Goal: Transaction & Acquisition: Purchase product/service

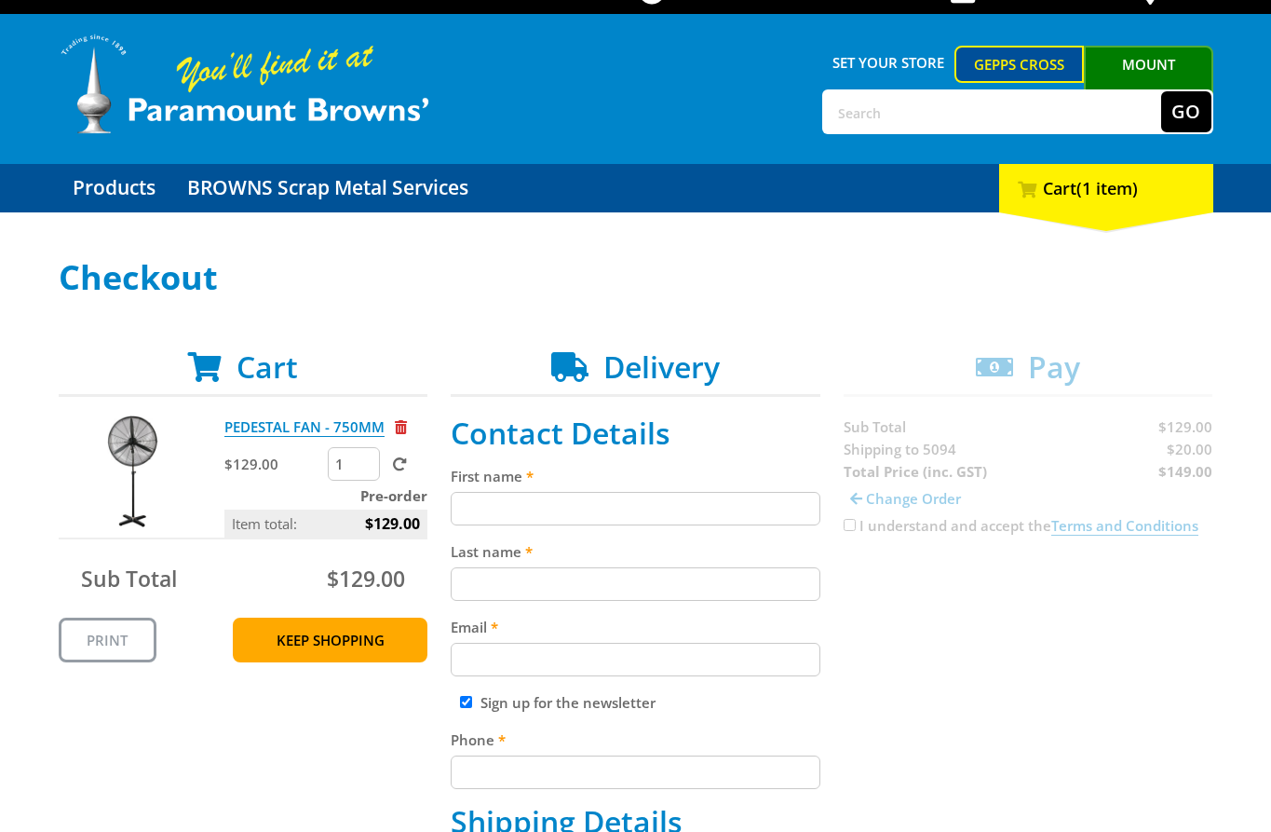
scroll to position [112, 0]
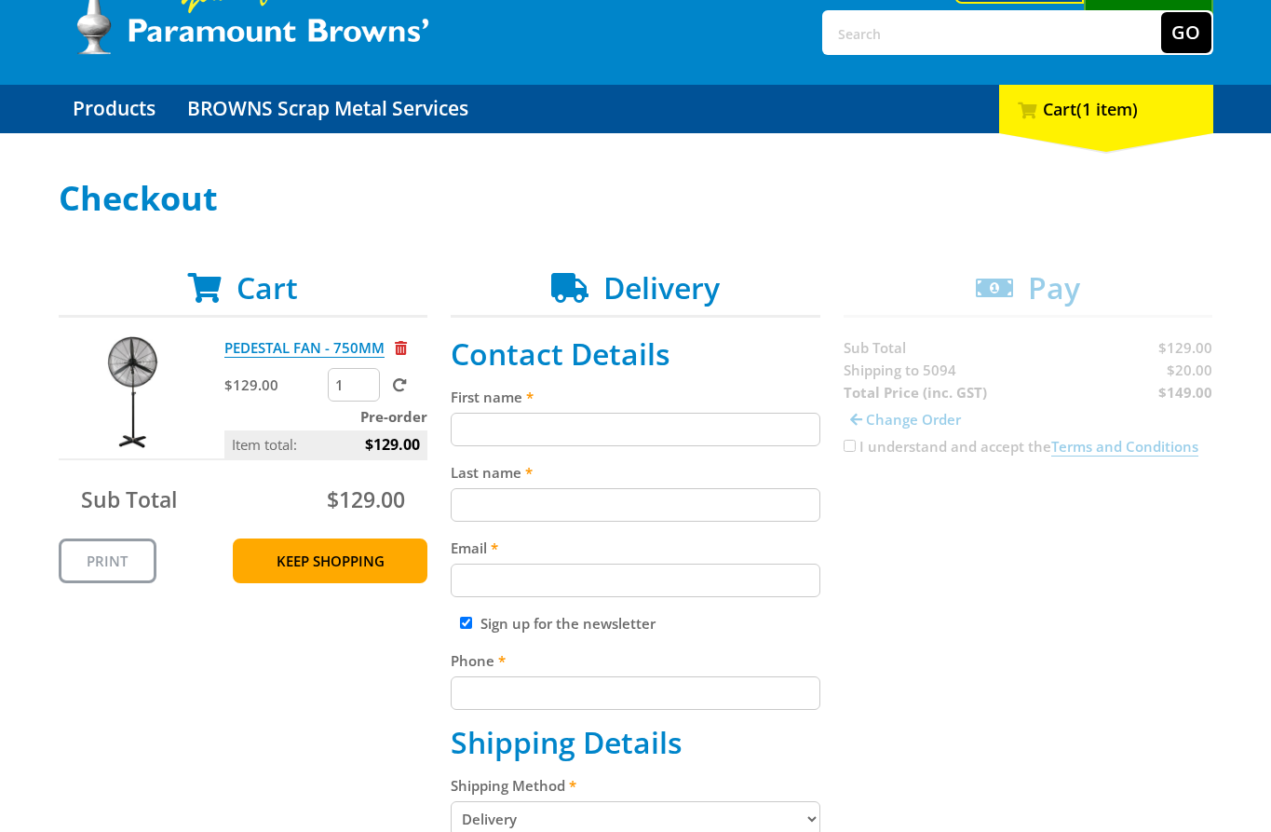
click at [517, 433] on input "First name" at bounding box center [636, 430] width 370 height 34
paste input "[PERSON_NAME]"
type input "[PERSON_NAME]"
click at [483, 495] on input "Last name" at bounding box center [636, 505] width 370 height 34
paste input "[PERSON_NAME]"
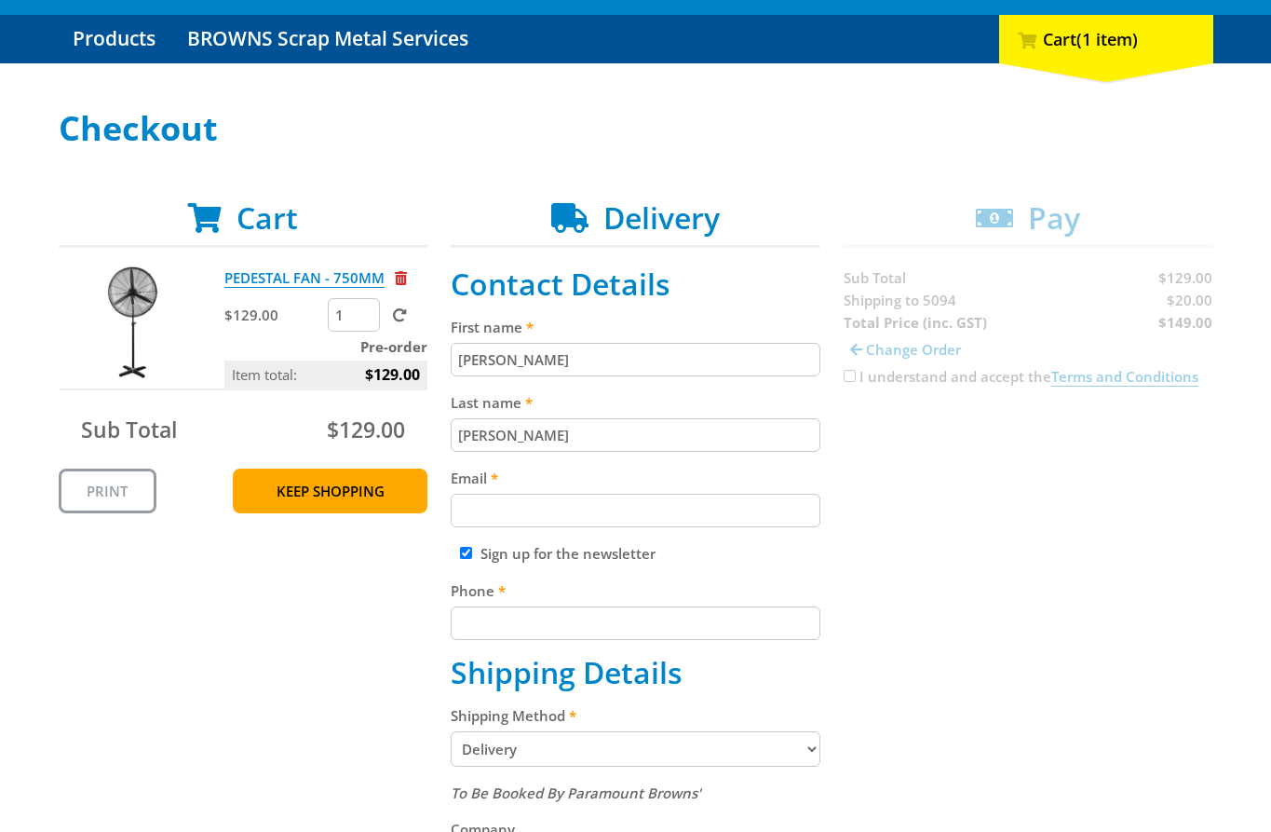
scroll to position [189, 0]
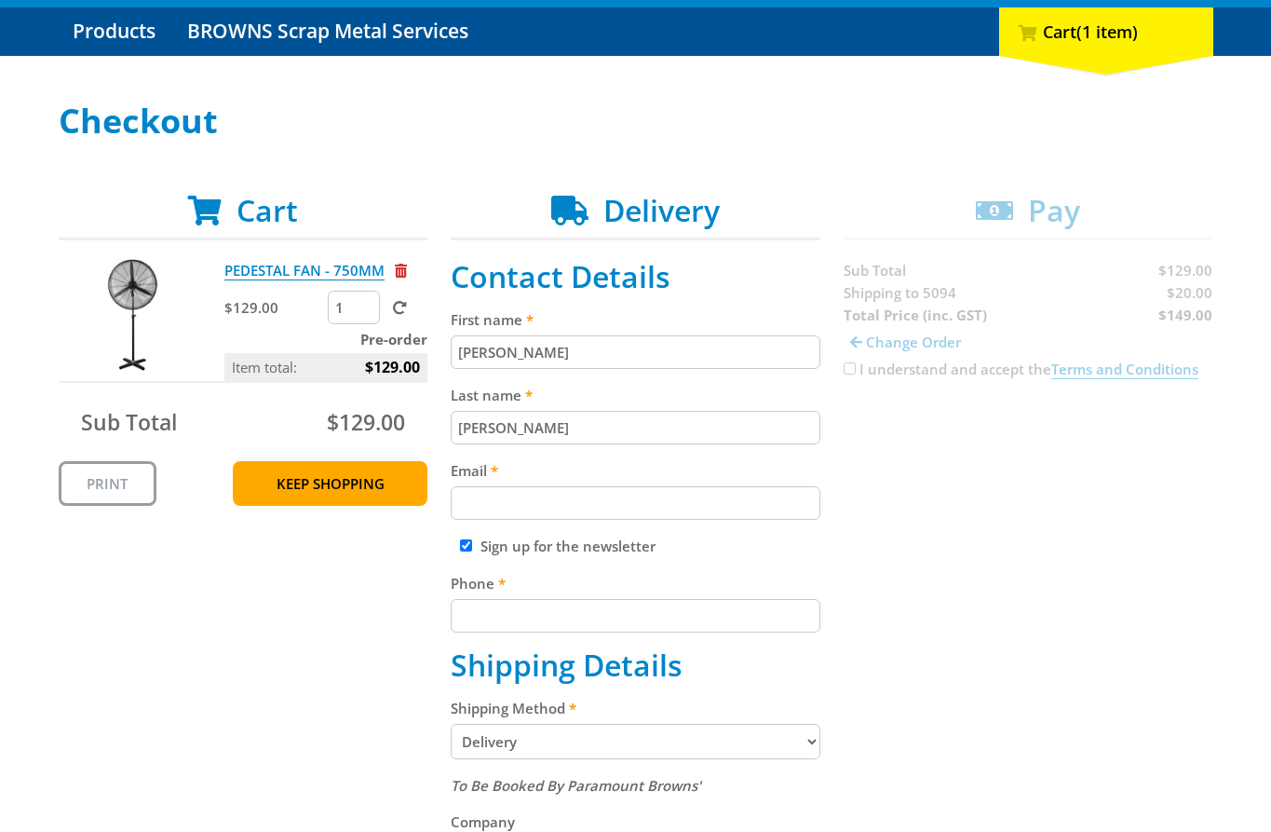
type input "[PERSON_NAME]"
click at [567, 500] on input "Email" at bounding box center [636, 503] width 370 height 34
paste input "[EMAIL_ADDRESS][DOMAIN_NAME]"
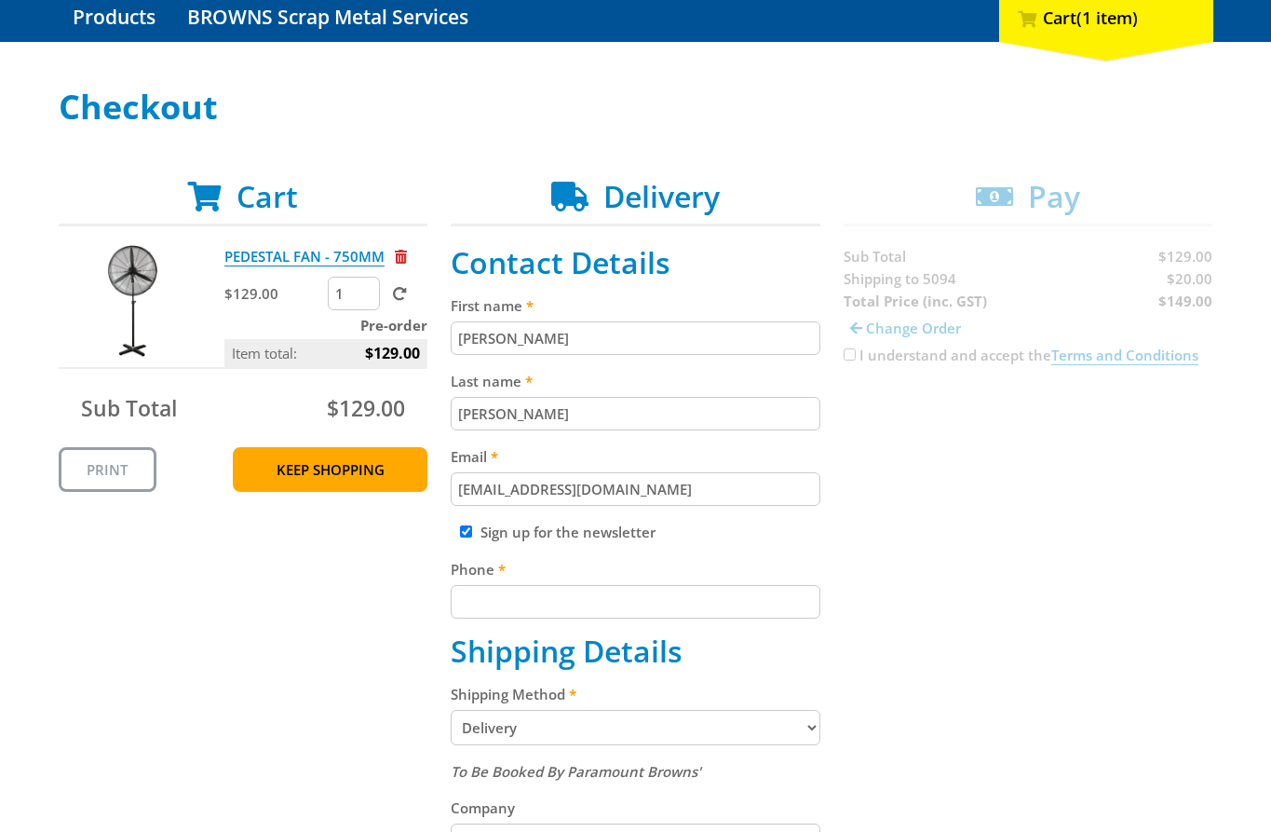
scroll to position [272, 0]
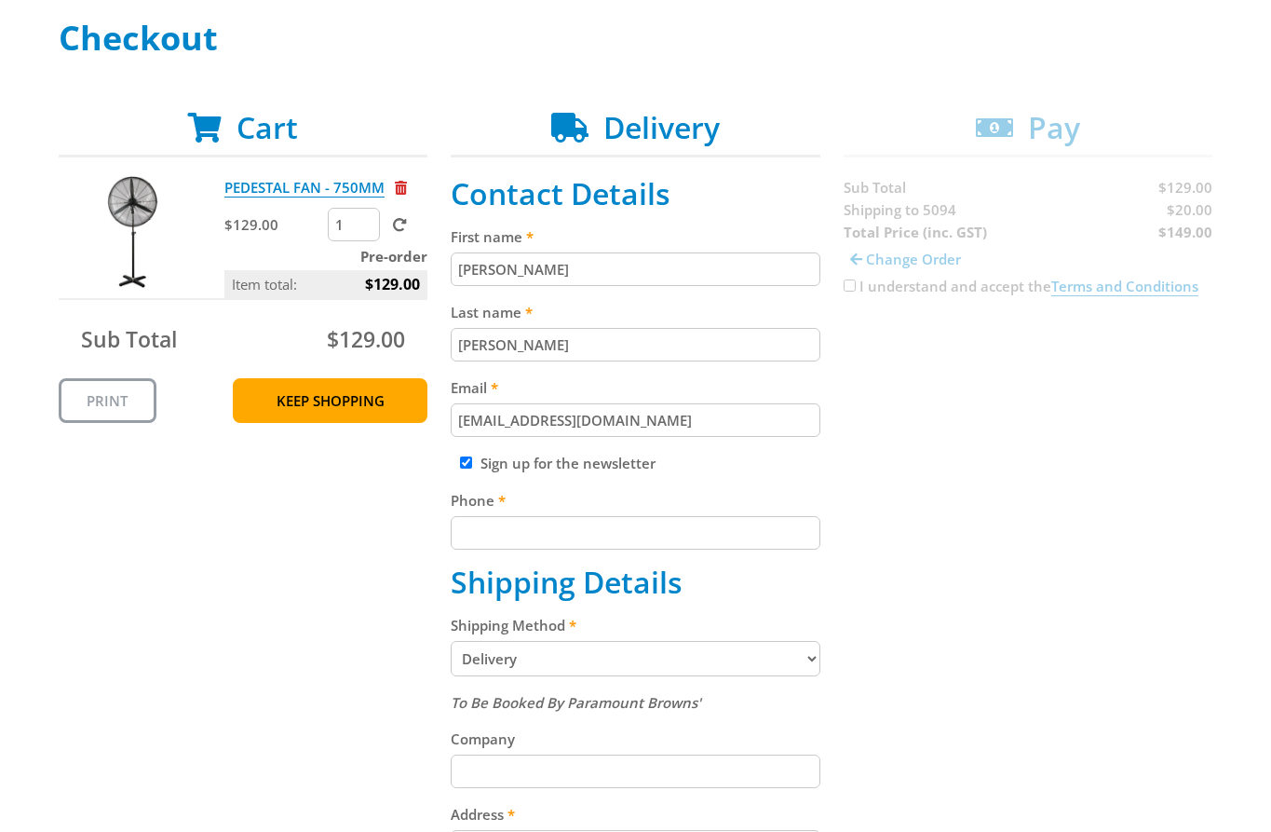
type input "[EMAIL_ADDRESS][DOMAIN_NAME]"
click at [530, 540] on input "Phone" at bounding box center [636, 533] width 370 height 34
paste input "[PHONE_NUMBER]"
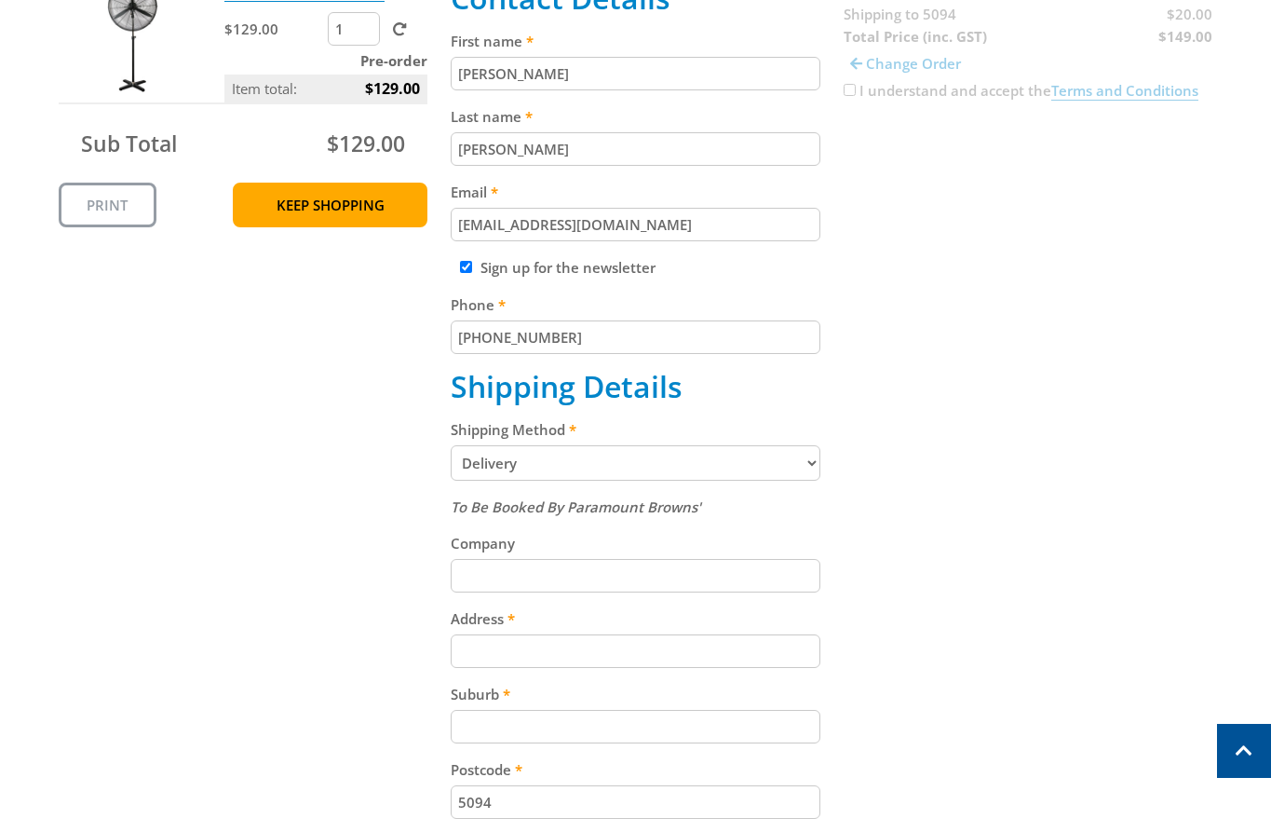
scroll to position [513, 0]
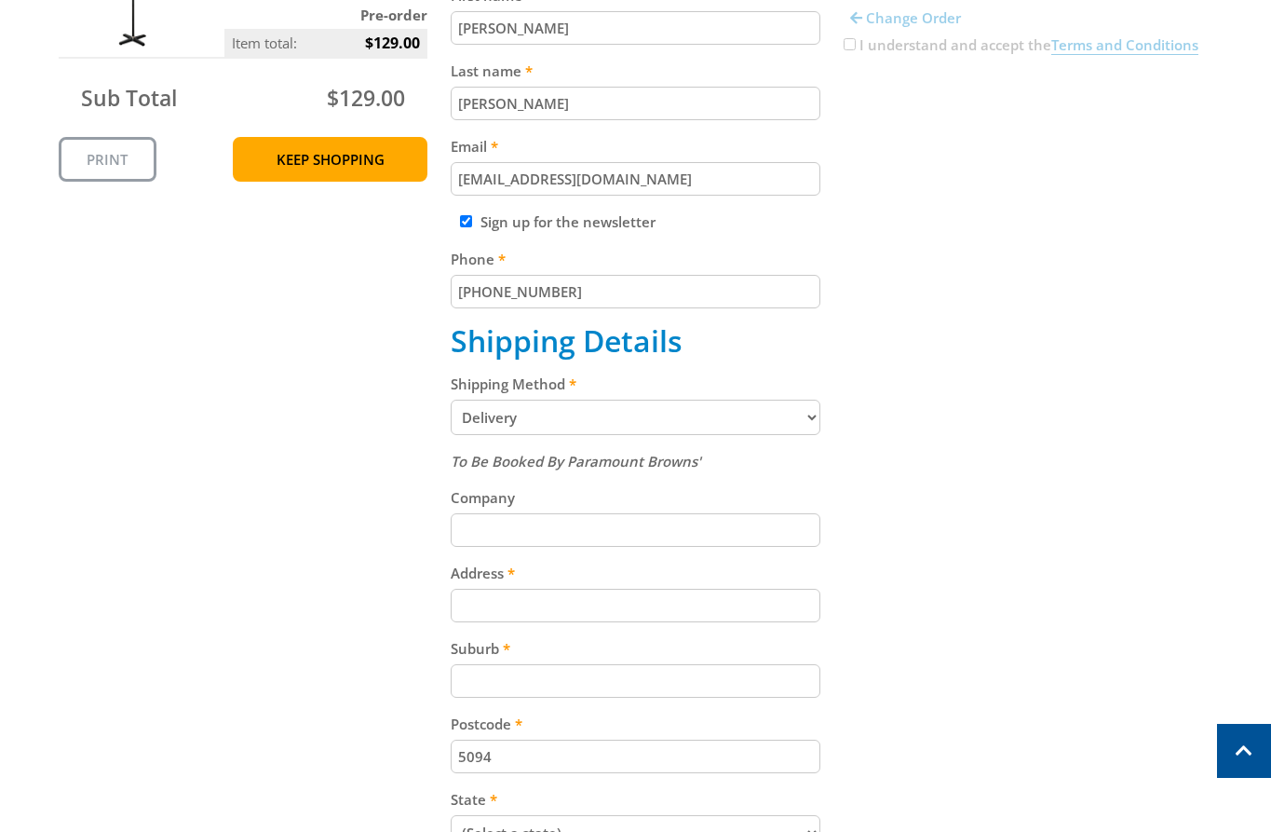
type input "[PHONE_NUMBER]"
click at [616, 426] on select "Pickup from Gepps Cross Delivery" at bounding box center [636, 417] width 370 height 35
select select "Pickup"
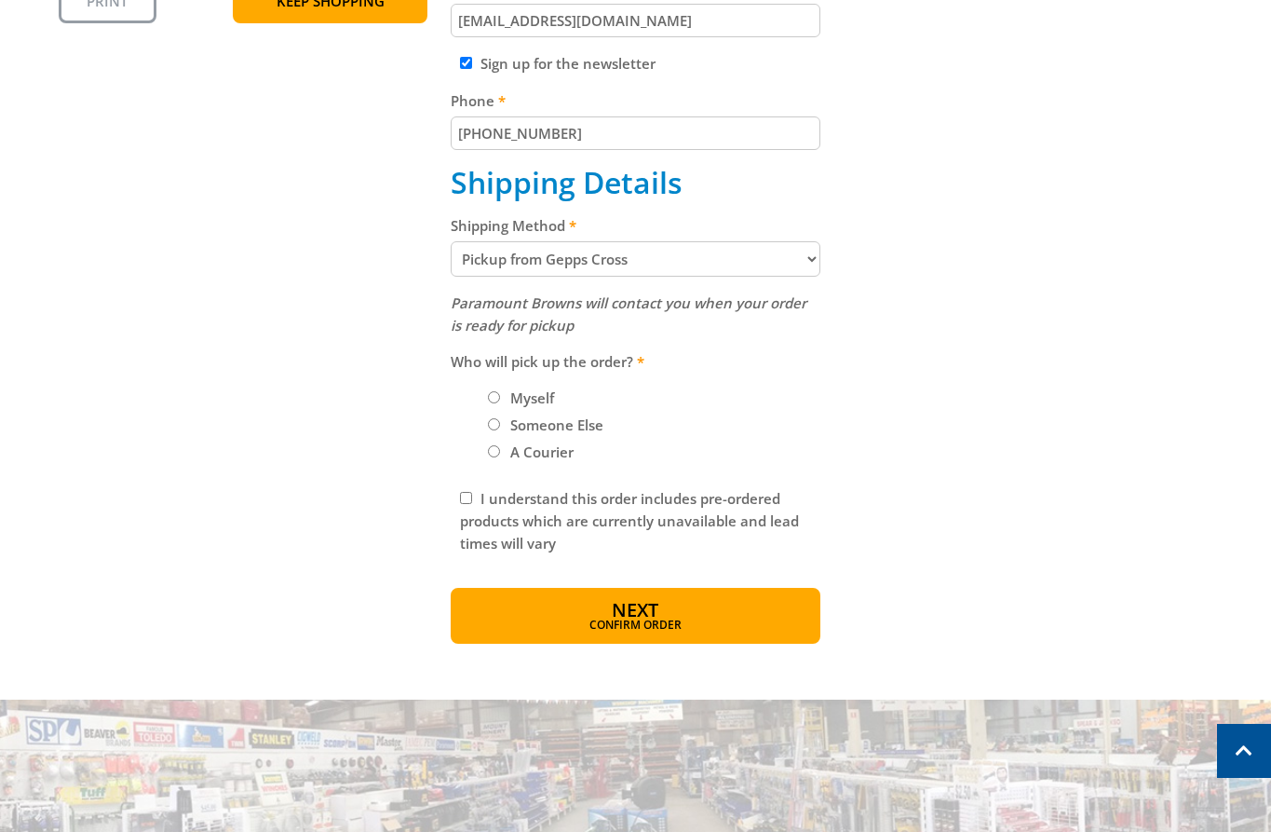
scroll to position [679, 0]
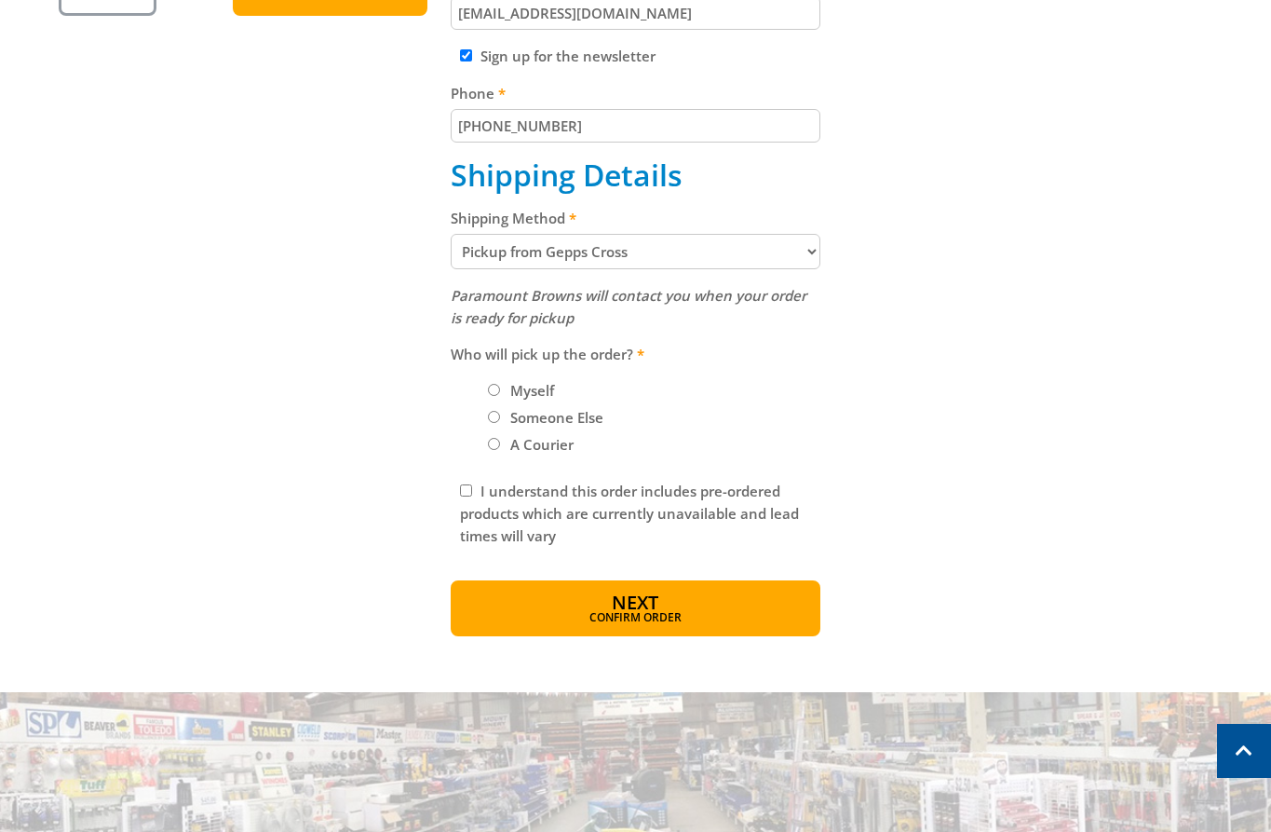
click at [522, 387] on label "Myself" at bounding box center [532, 390] width 57 height 32
click at [500, 387] on input "Myself" at bounding box center [494, 390] width 12 height 12
radio input "true"
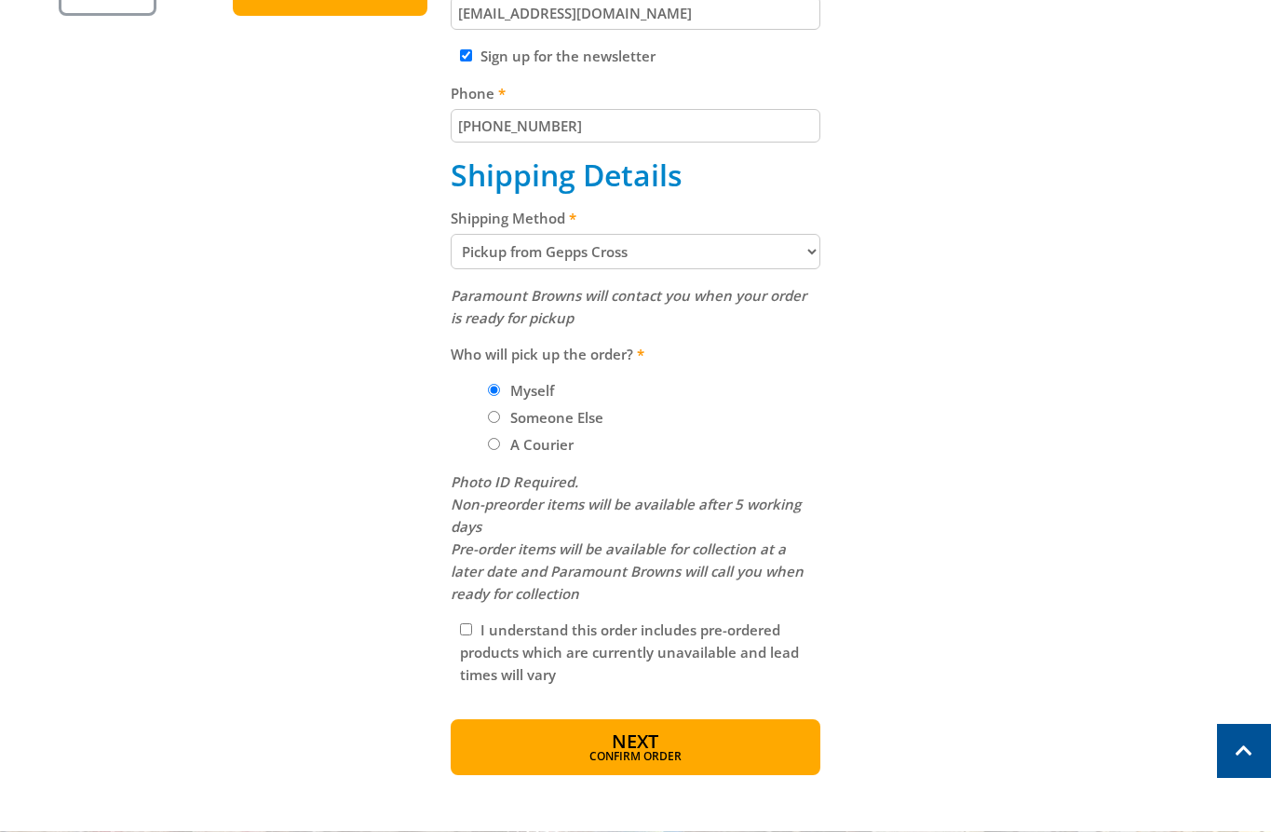
click at [542, 256] on select "Pickup from Gepps Cross Delivery" at bounding box center [636, 251] width 370 height 35
select select "Delivery"
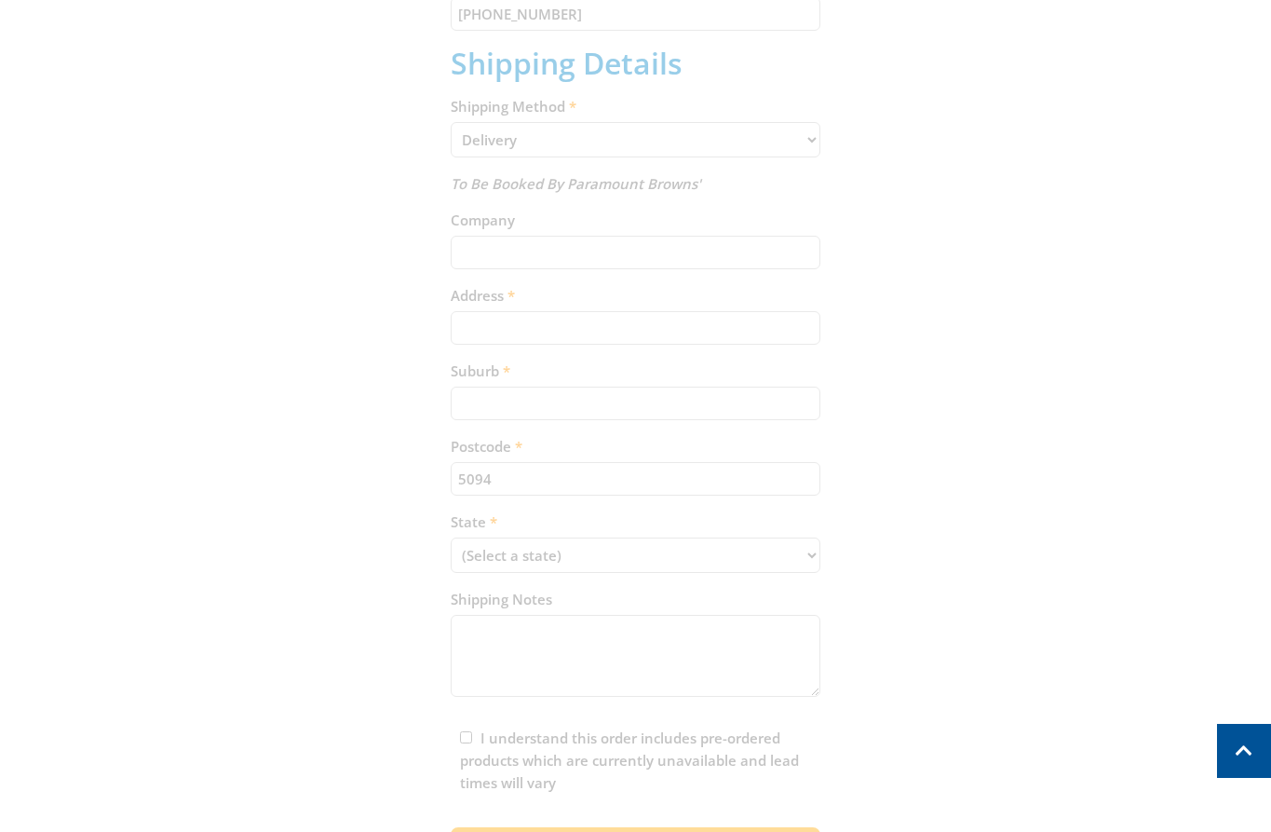
scroll to position [792, 0]
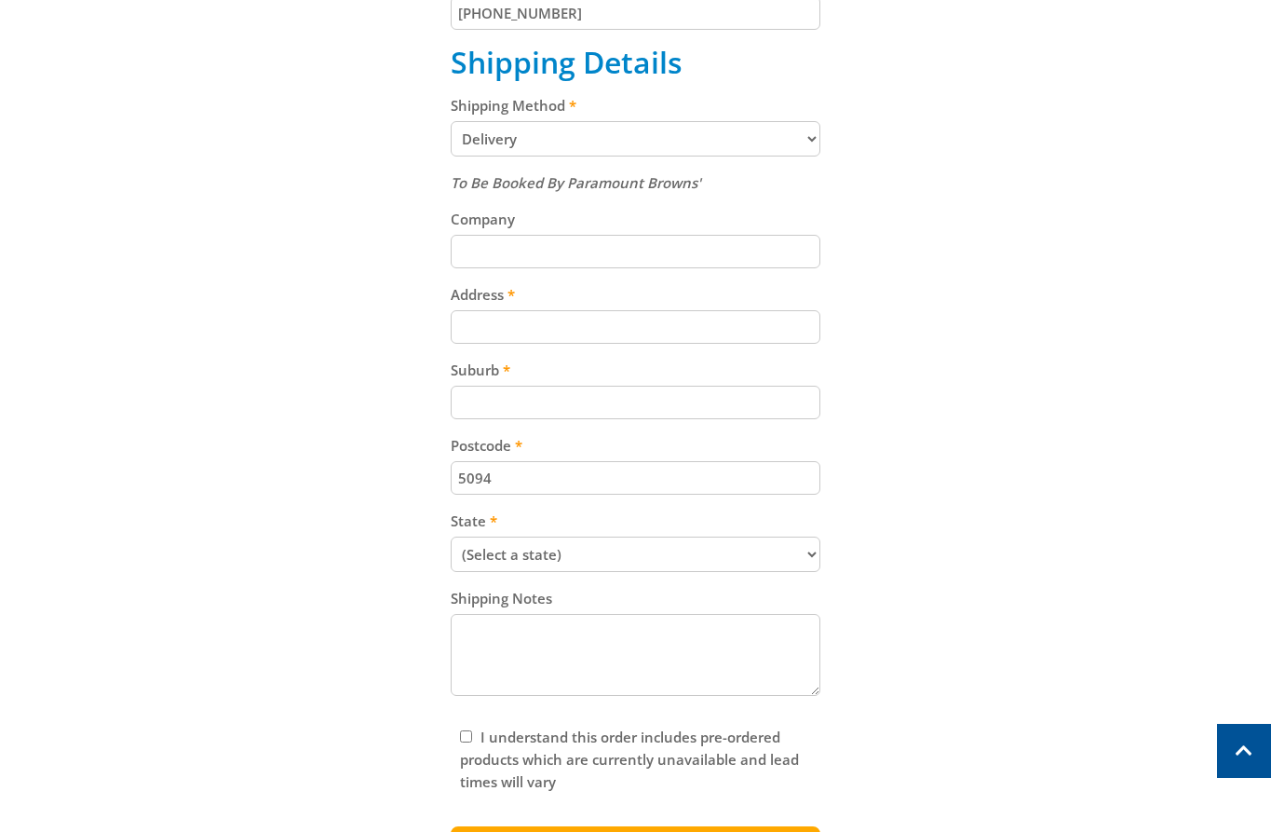
click at [542, 340] on input "Address" at bounding box center [636, 327] width 370 height 34
paste input "[STREET_ADDRESS]"
type input "[STREET_ADDRESS]"
paste input "Gepps Cross"
click at [622, 393] on input "Gepps Cross" at bounding box center [636, 403] width 370 height 34
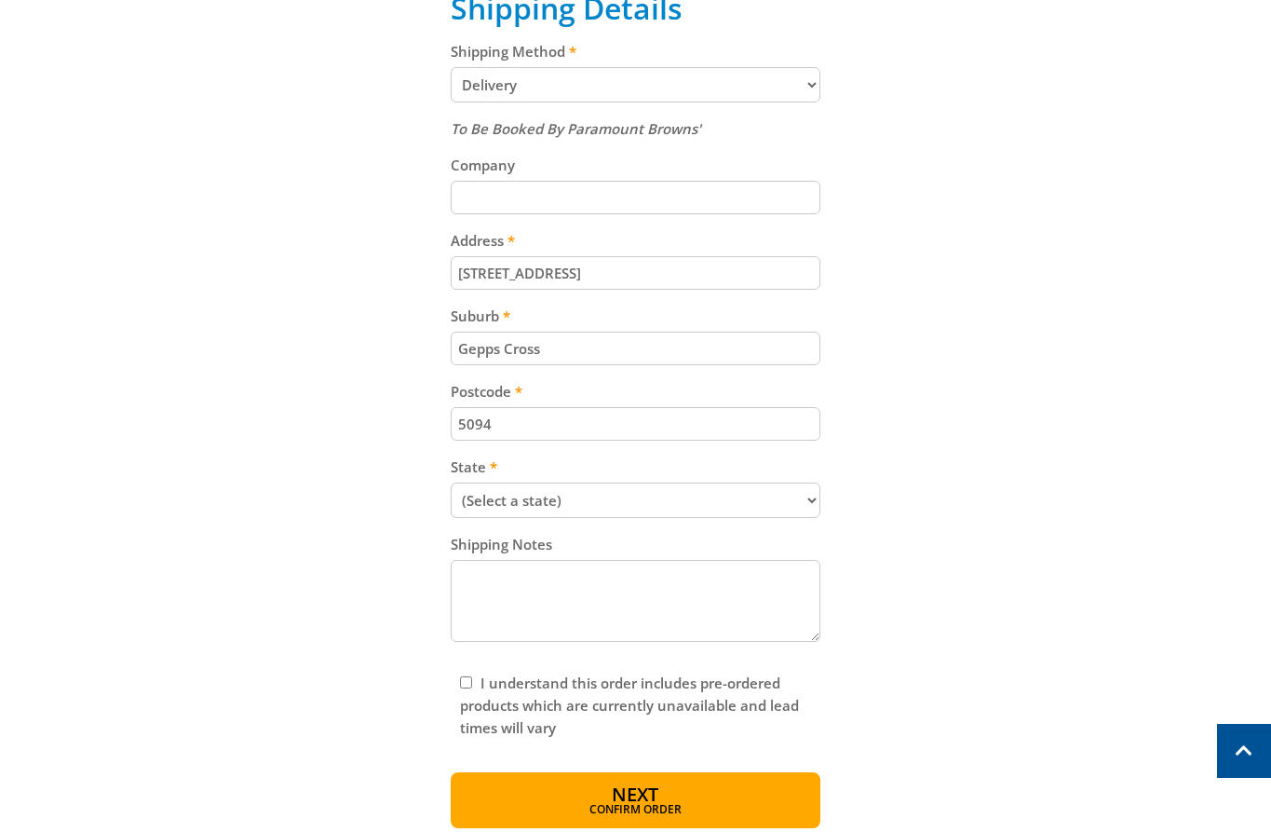
scroll to position [864, 0]
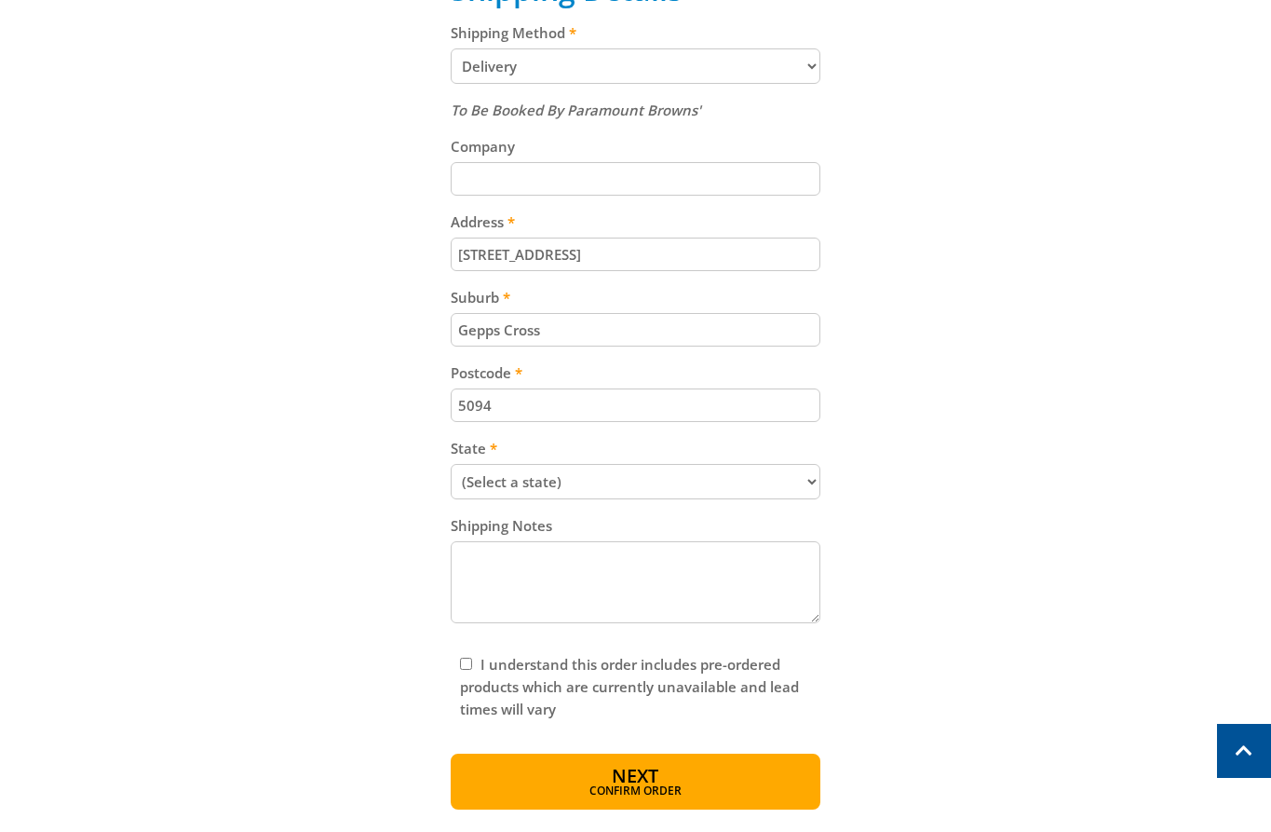
type input "Gepps Cross"
click at [651, 470] on select "(Select a state) [GEOGRAPHIC_DATA] [GEOGRAPHIC_DATA] [GEOGRAPHIC_DATA] [GEOGRAP…" at bounding box center [636, 481] width 370 height 35
click at [451, 464] on select "(Select a state) [GEOGRAPHIC_DATA] [GEOGRAPHIC_DATA] [GEOGRAPHIC_DATA] [GEOGRAP…" at bounding box center [636, 481] width 370 height 35
click at [553, 474] on select "(Select a state) [GEOGRAPHIC_DATA] [GEOGRAPHIC_DATA] [GEOGRAPHIC_DATA] [GEOGRAP…" at bounding box center [636, 481] width 370 height 35
select select "SA"
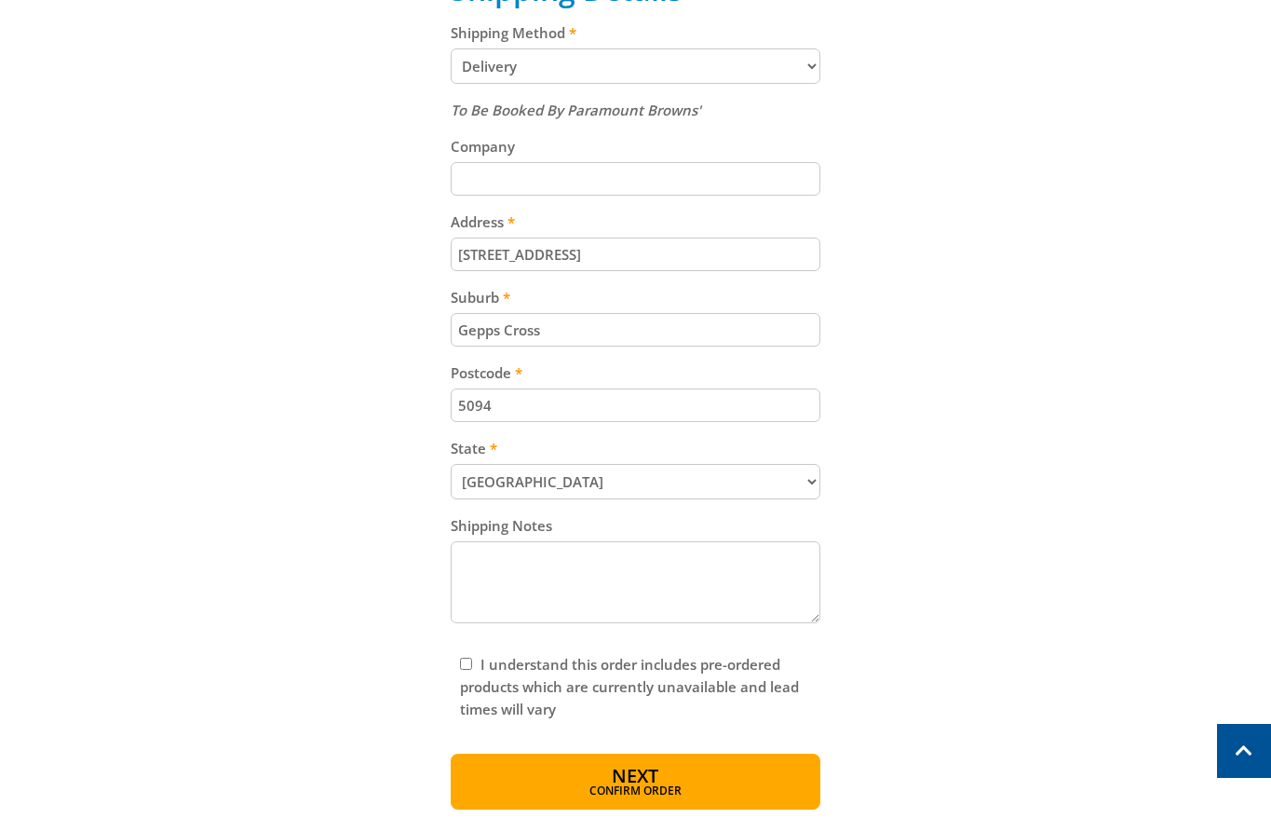
click at [451, 464] on select "(Select a state) [GEOGRAPHIC_DATA] [GEOGRAPHIC_DATA] [GEOGRAPHIC_DATA] [GEOGRAP…" at bounding box center [636, 481] width 370 height 35
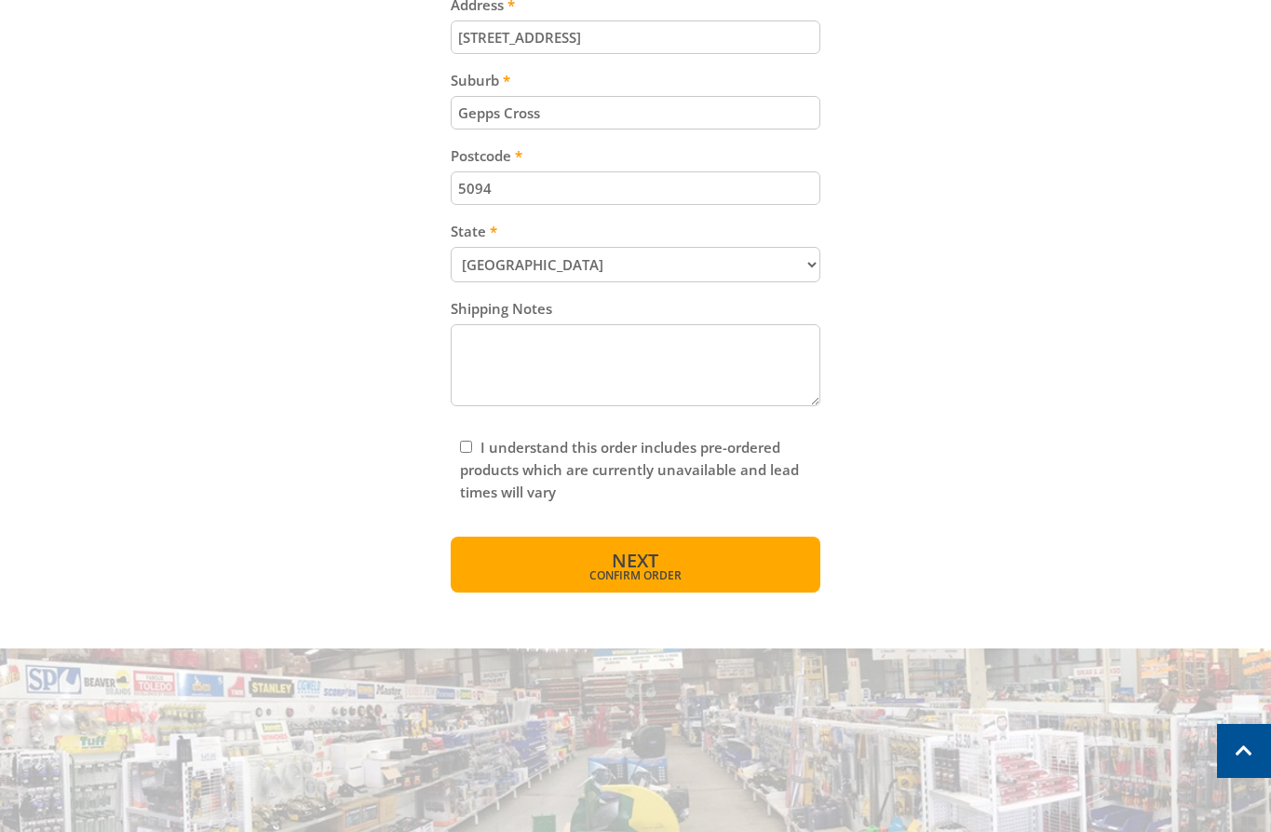
click at [607, 572] on span "Confirm order" at bounding box center [636, 575] width 290 height 11
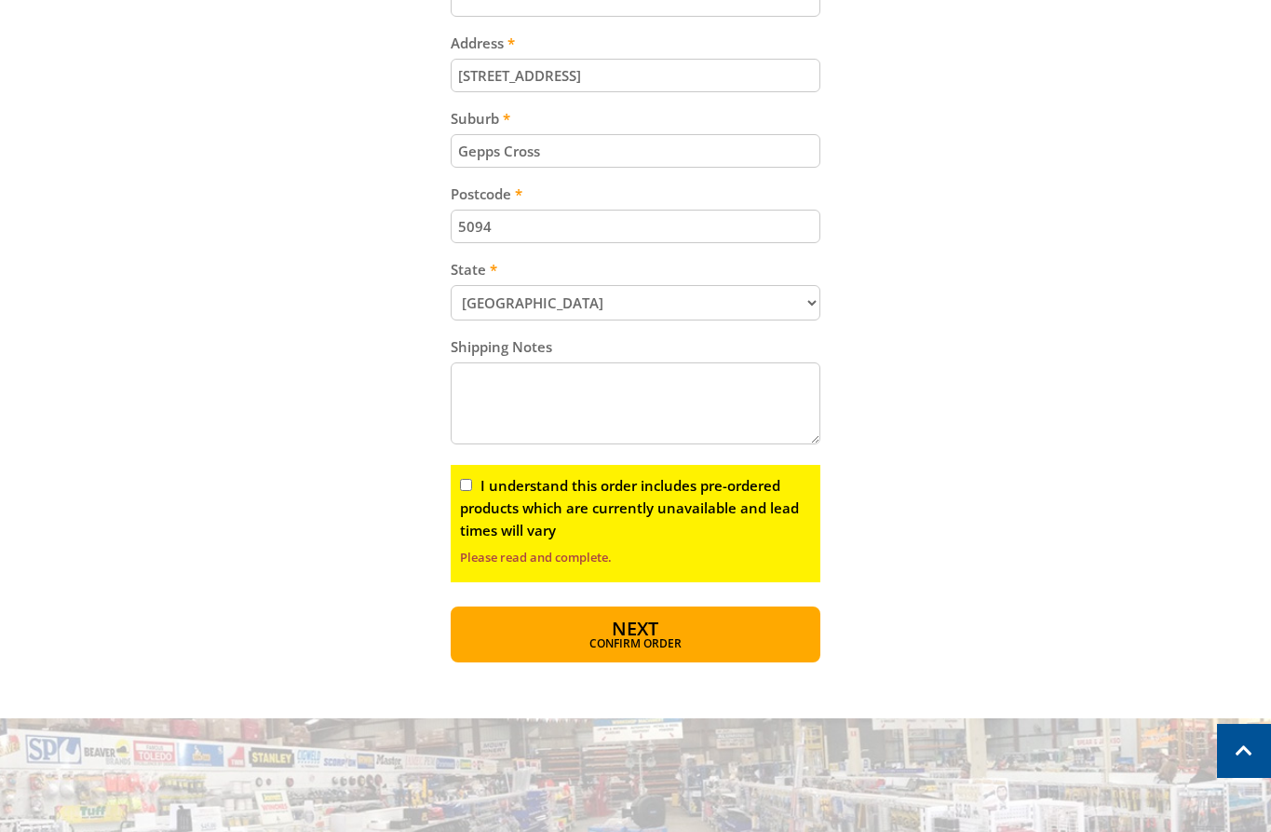
scroll to position [1050, 0]
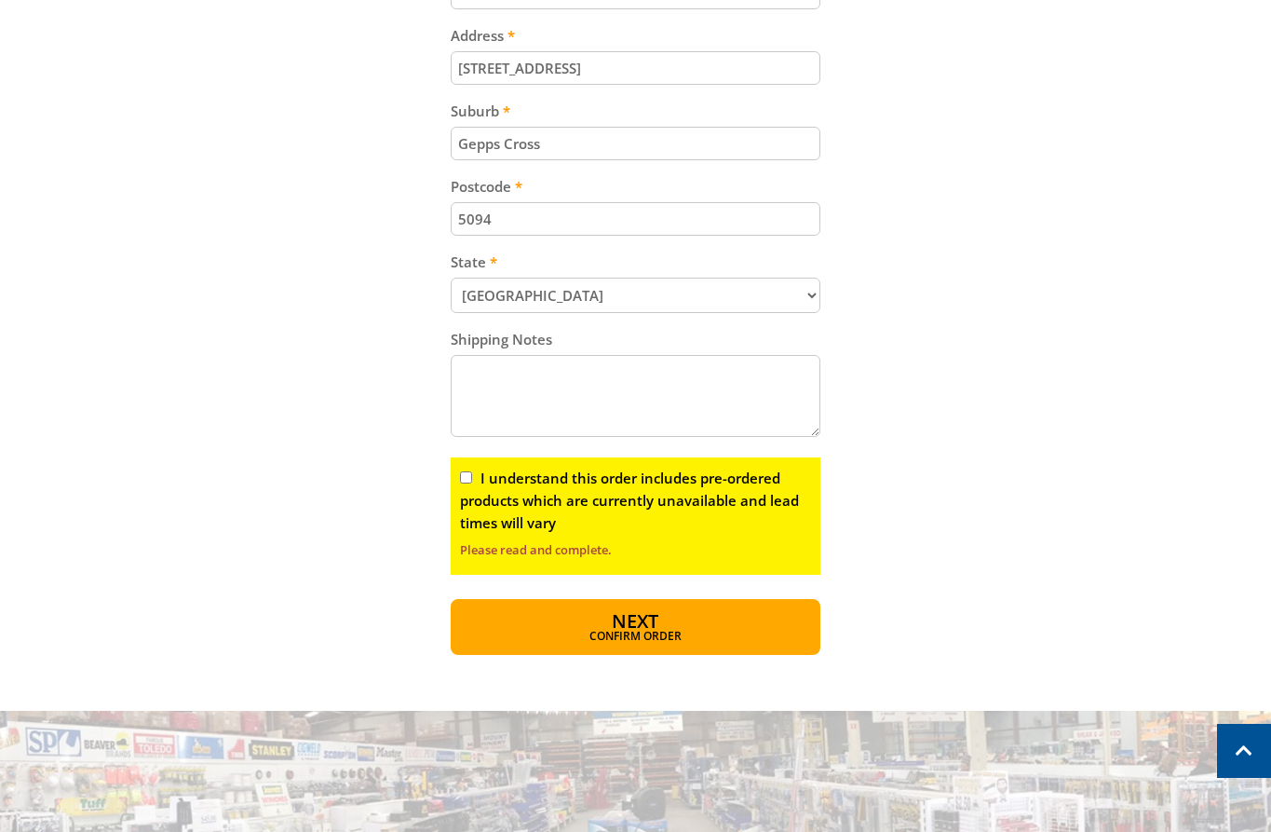
click at [466, 477] on input "I understand this order includes pre-ordered products which are currently unava…" at bounding box center [466, 477] width 12 height 12
checkbox input "true"
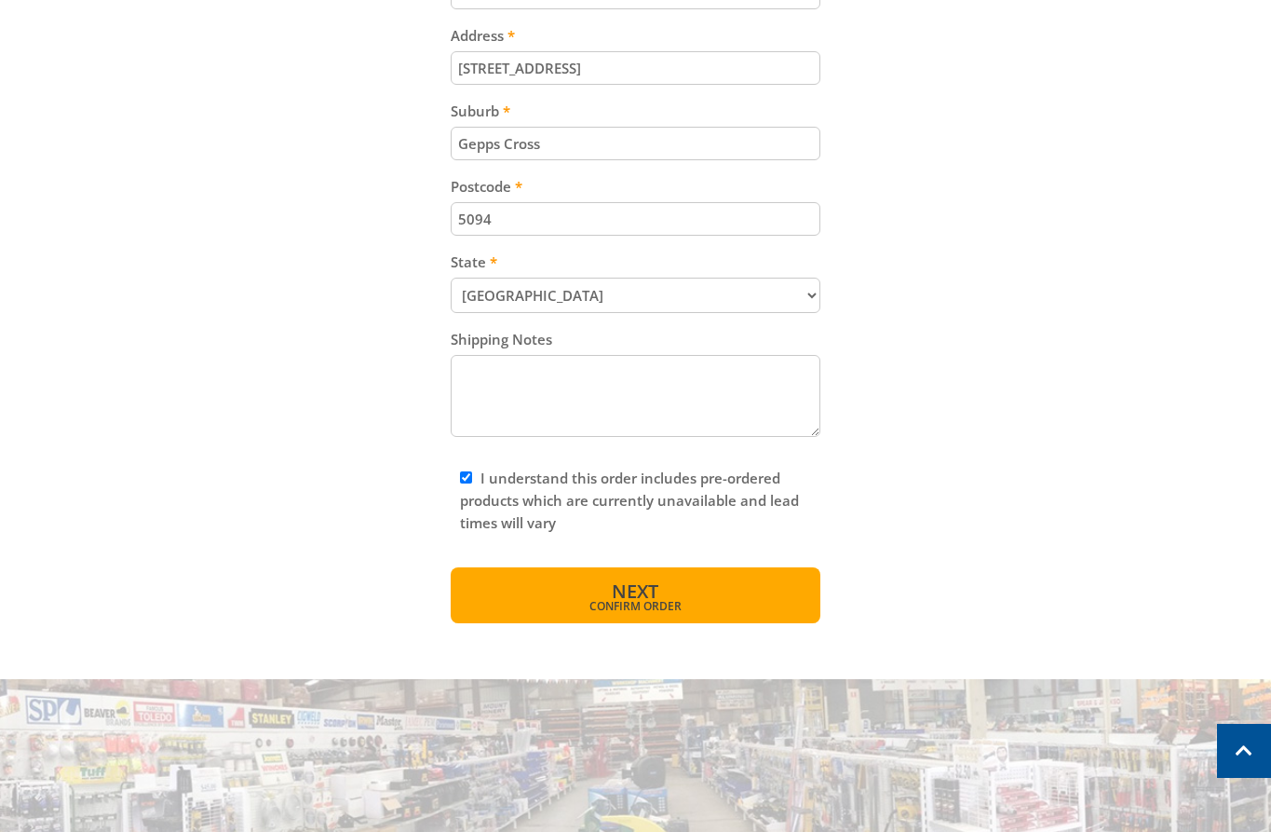
click at [549, 590] on button "Next Confirm order" at bounding box center [636, 595] width 370 height 56
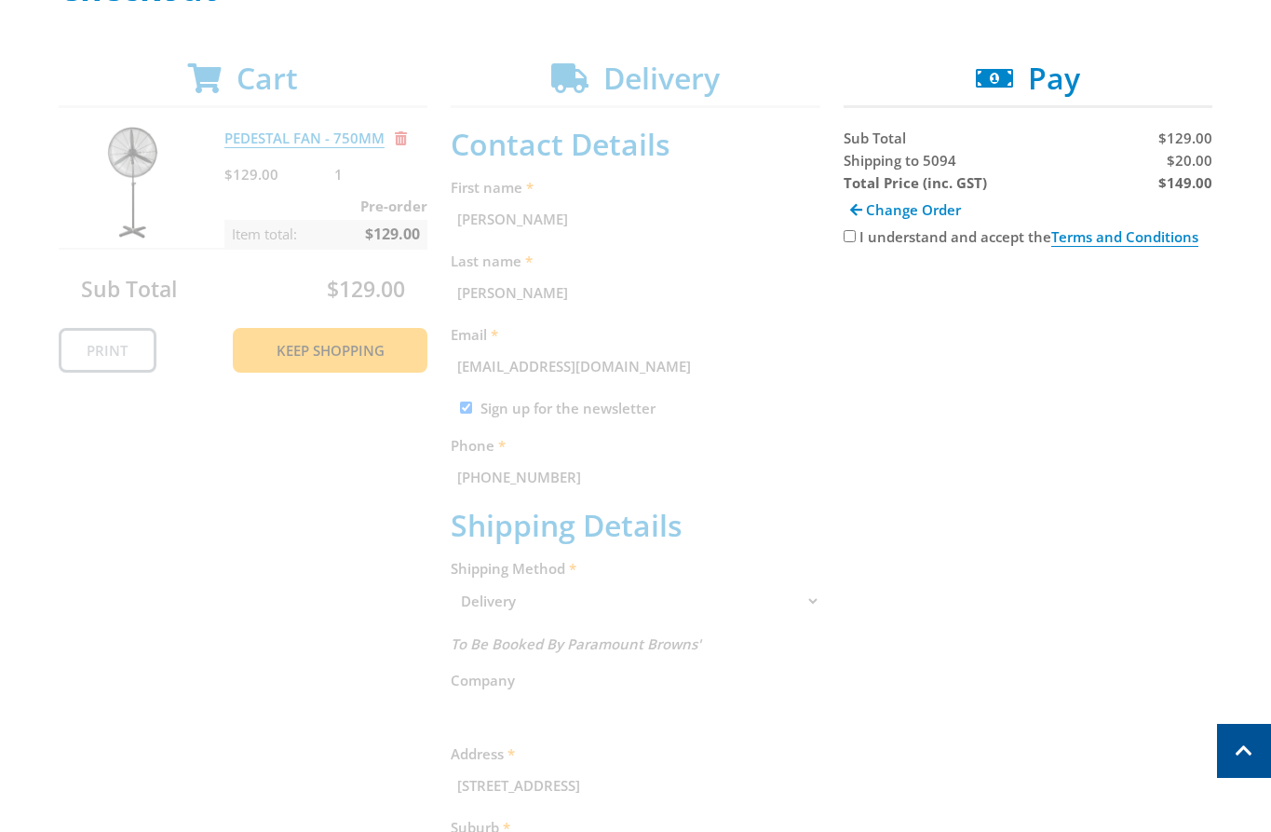
scroll to position [319, 0]
click at [1199, 154] on span "$20.00" at bounding box center [1190, 162] width 46 height 19
copy span "20.00"
click at [1190, 190] on strong "$149.00" at bounding box center [1186, 184] width 54 height 19
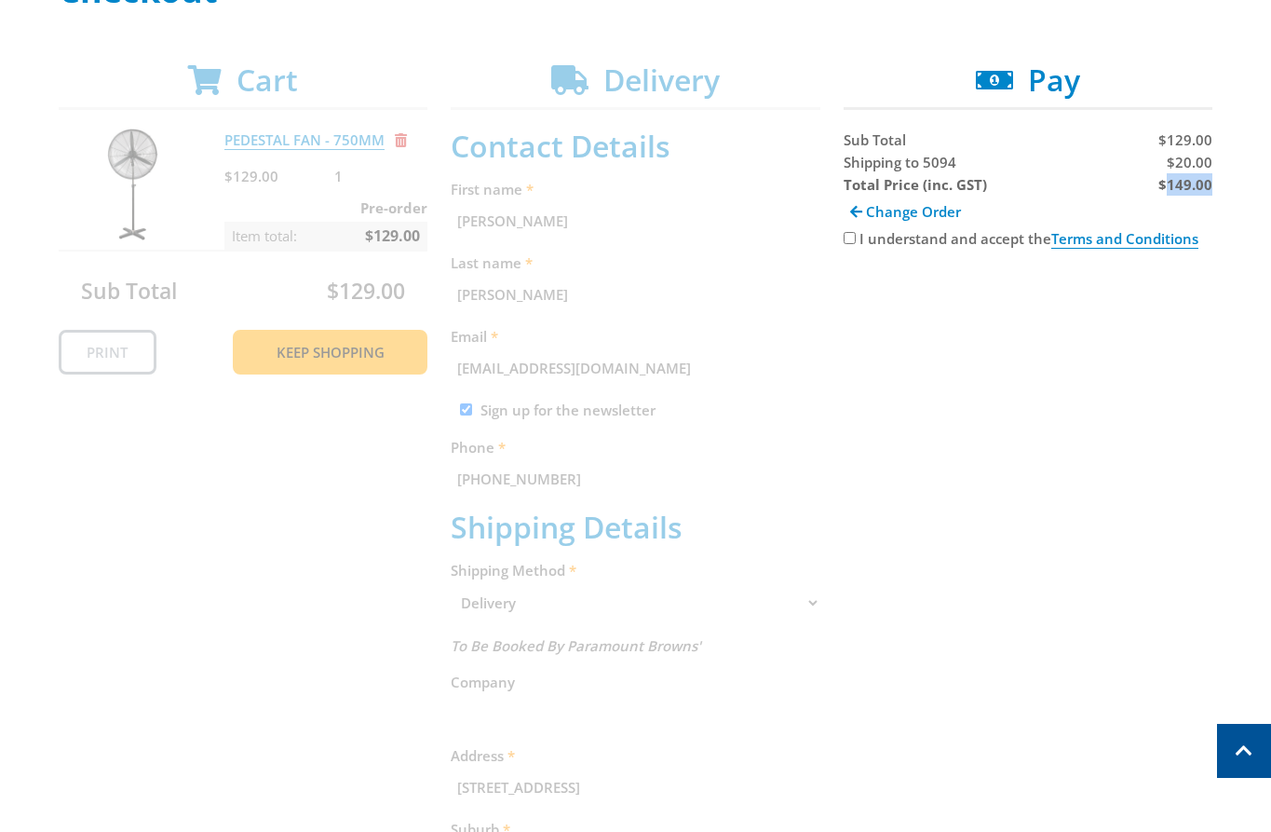
click at [1190, 190] on strong "$149.00" at bounding box center [1186, 184] width 54 height 19
copy strong "149.00"
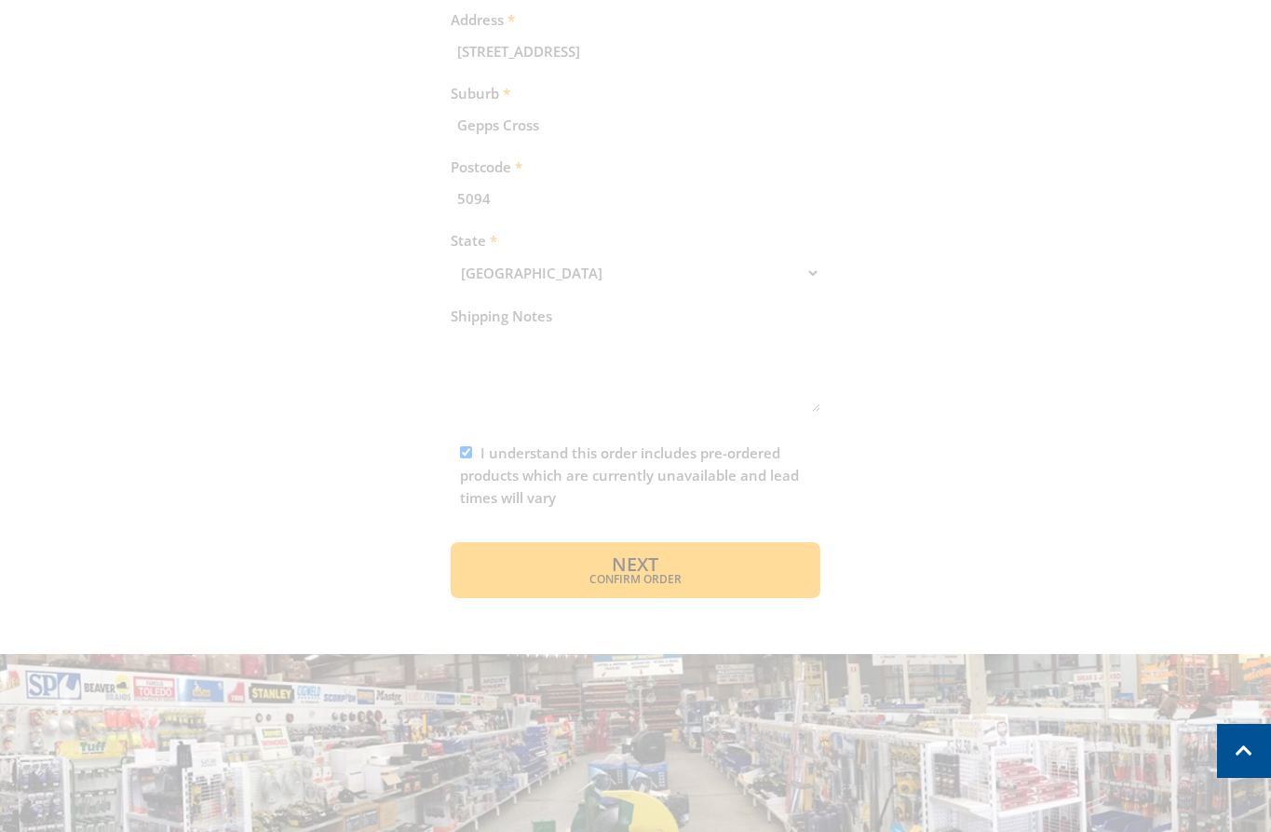
scroll to position [1068, 0]
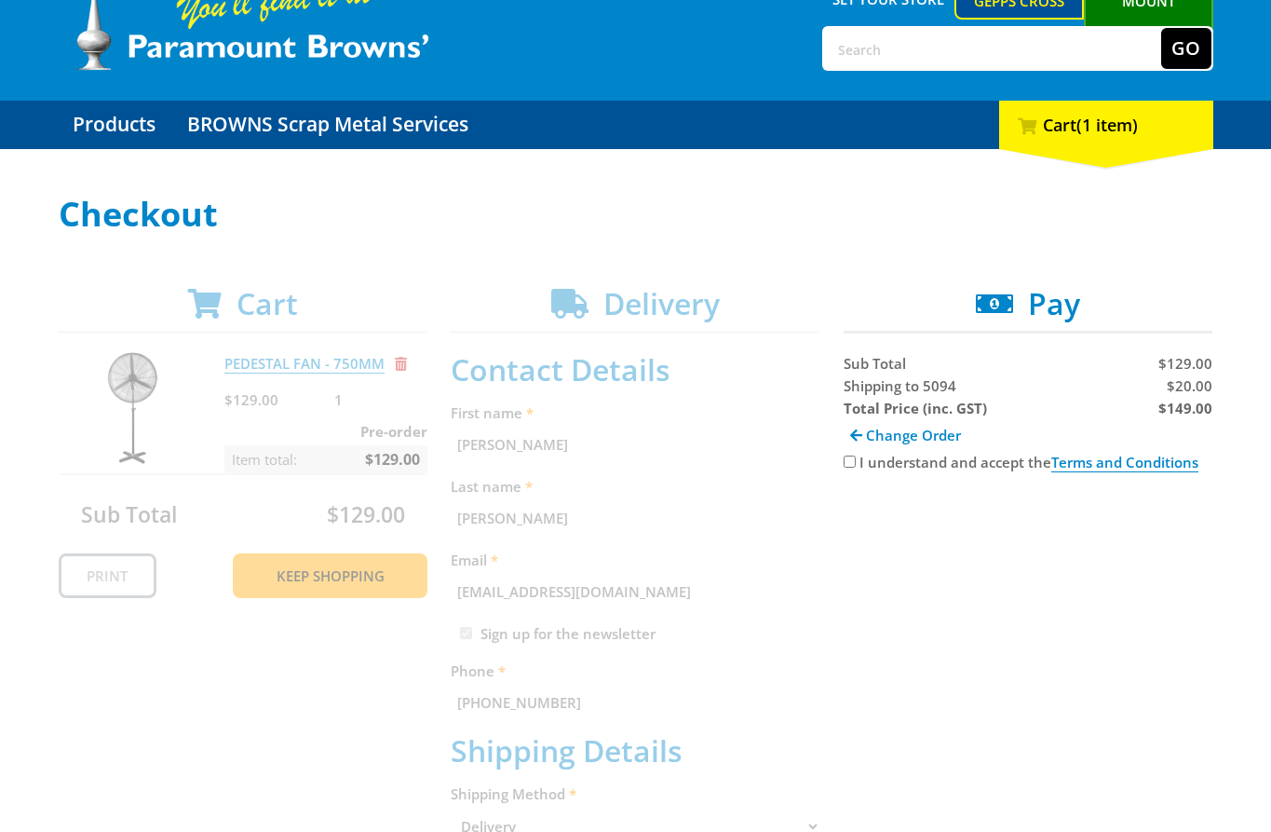
scroll to position [97, 0]
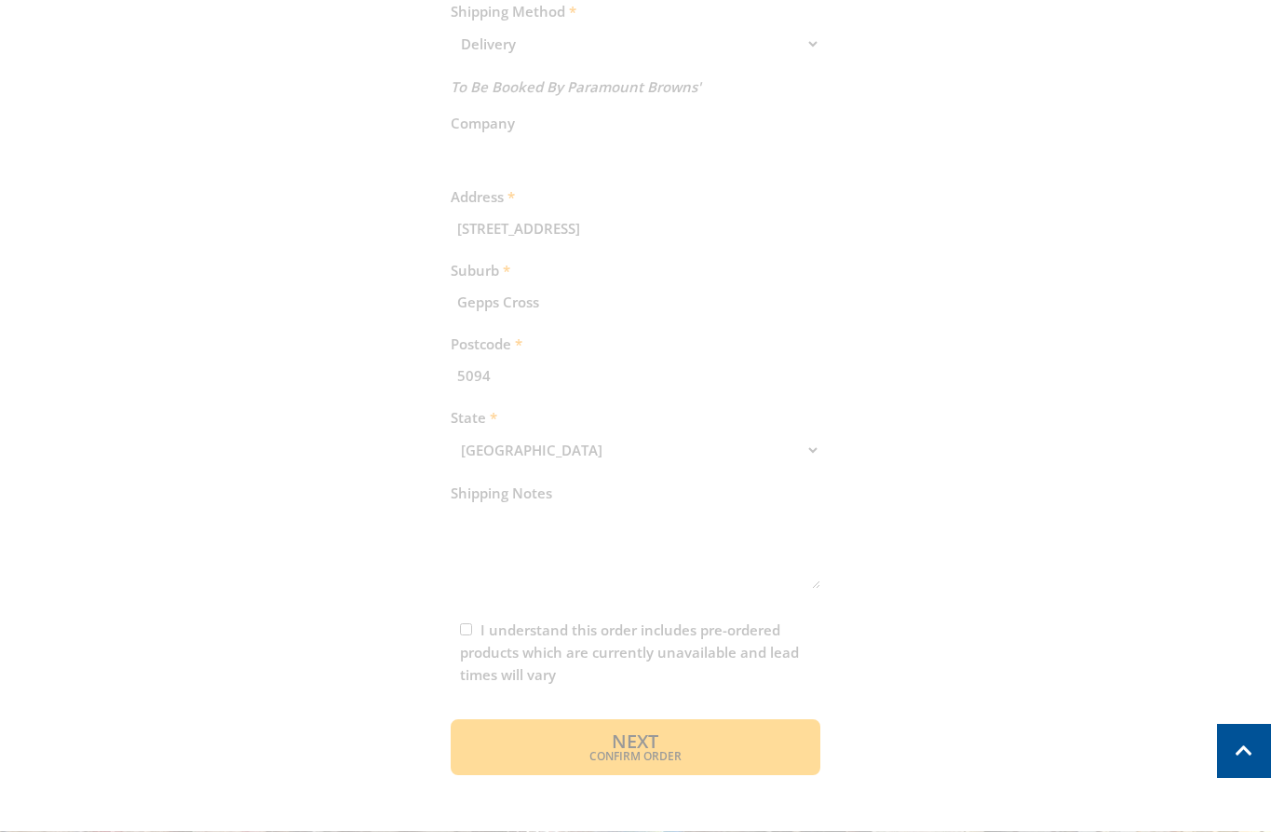
scroll to position [861, 0]
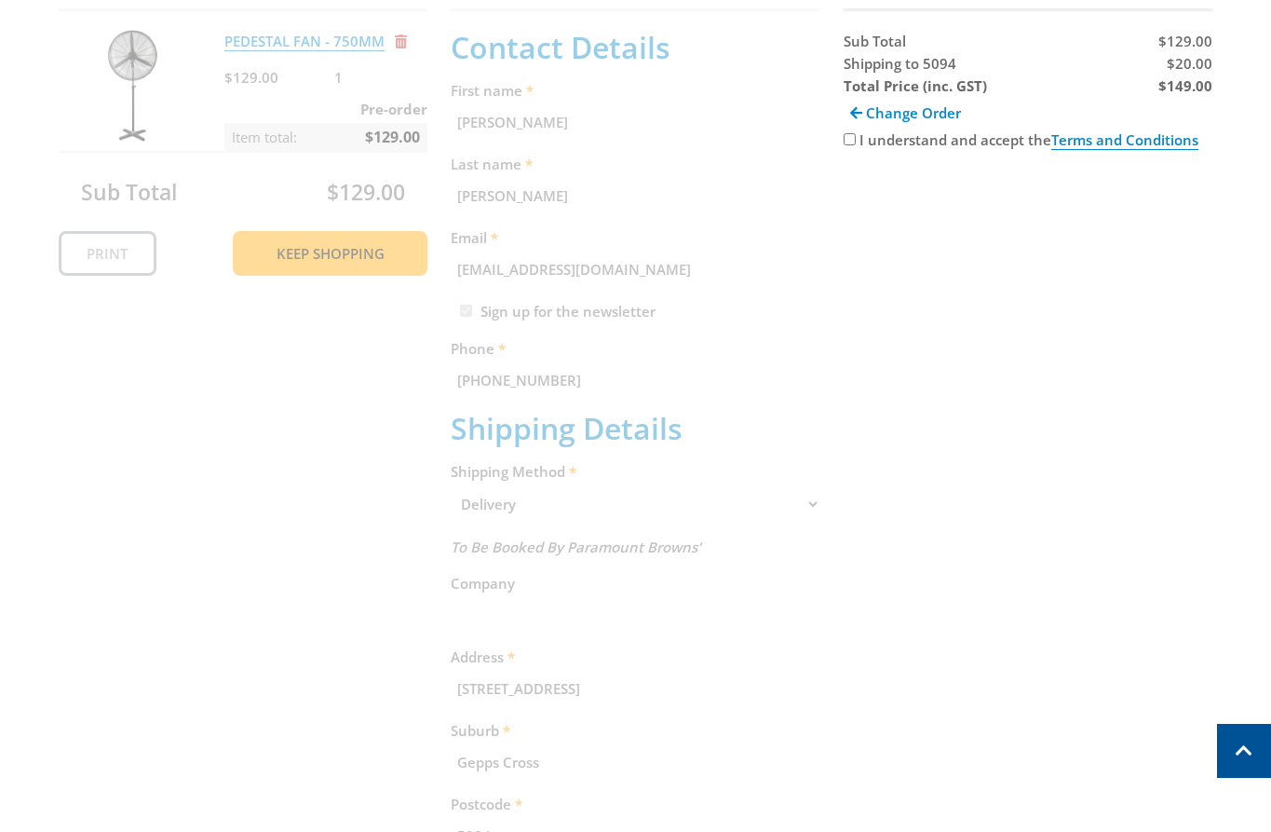
scroll to position [426, 0]
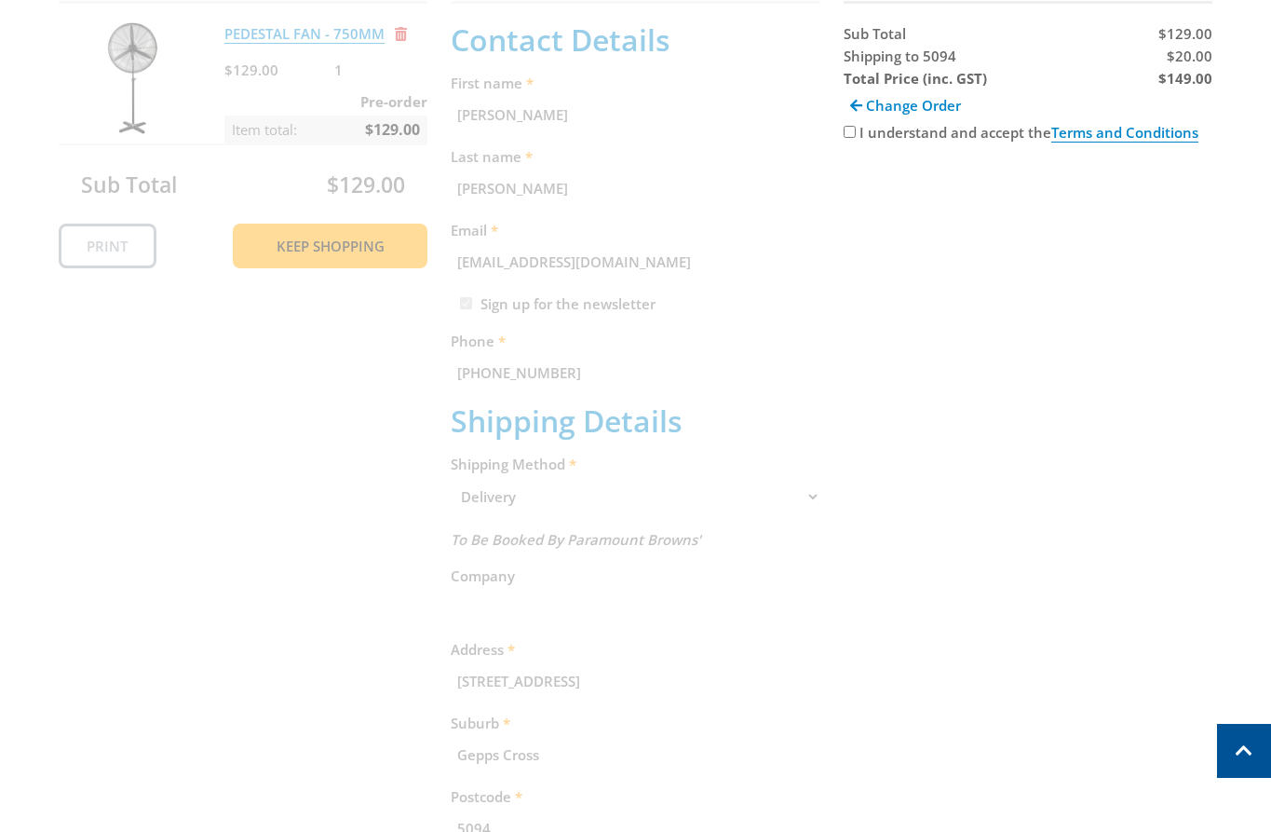
click at [380, 218] on div "Cart PEDESTAL FAN - 750MM $129.00 1 Pre-order Item total: $129.00 Sub Total $12…" at bounding box center [636, 591] width 1155 height 1271
click at [403, 259] on div "Cart PEDESTAL FAN - 750MM $129.00 1 Pre-order Item total: $129.00 Sub Total $12…" at bounding box center [636, 591] width 1155 height 1271
click at [396, 250] on div "Cart PEDESTAL FAN - 750MM $129.00 1 Pre-order Item total: $129.00 Sub Total $12…" at bounding box center [636, 591] width 1155 height 1271
click at [862, 132] on label "I understand and accept the Terms and Conditions" at bounding box center [1029, 132] width 339 height 19
click at [856, 132] on input "I understand and accept the Terms and Conditions" at bounding box center [850, 132] width 12 height 12
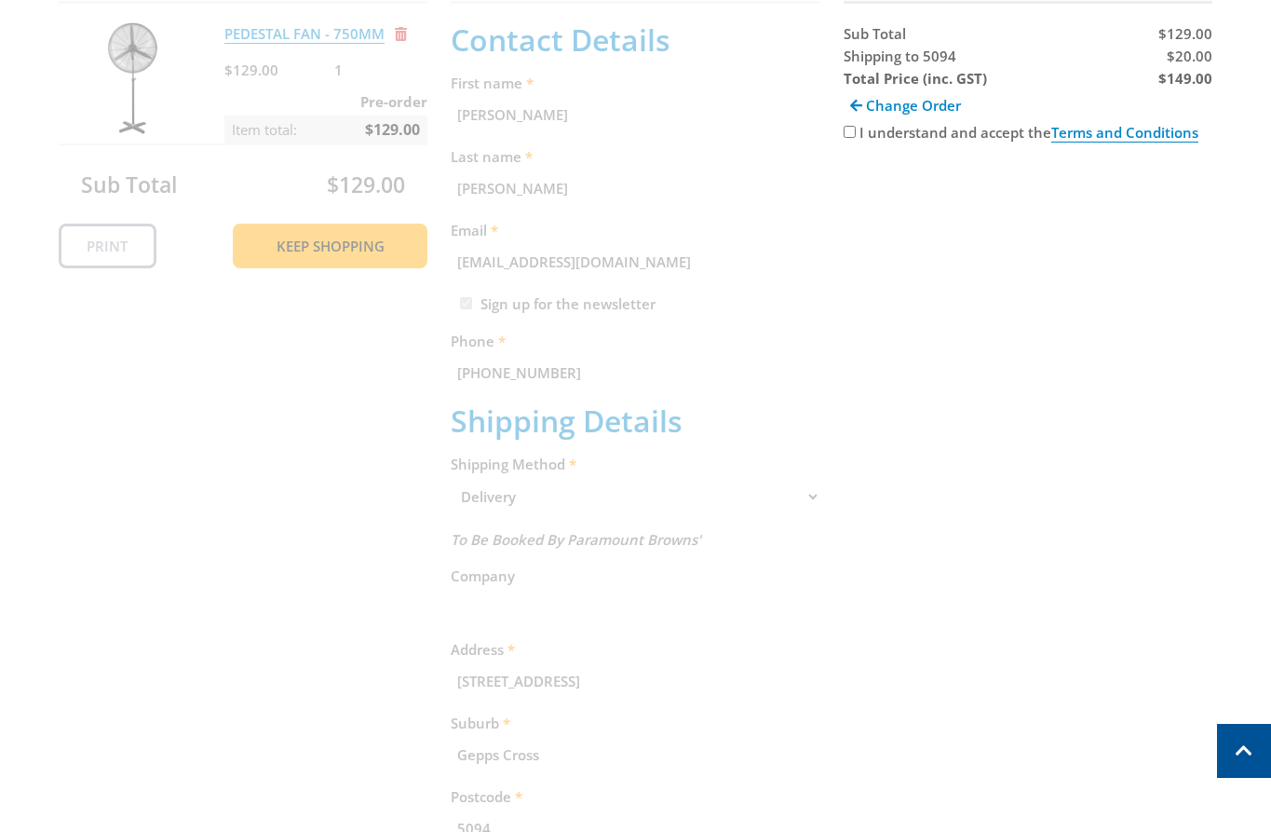
checkbox input "true"
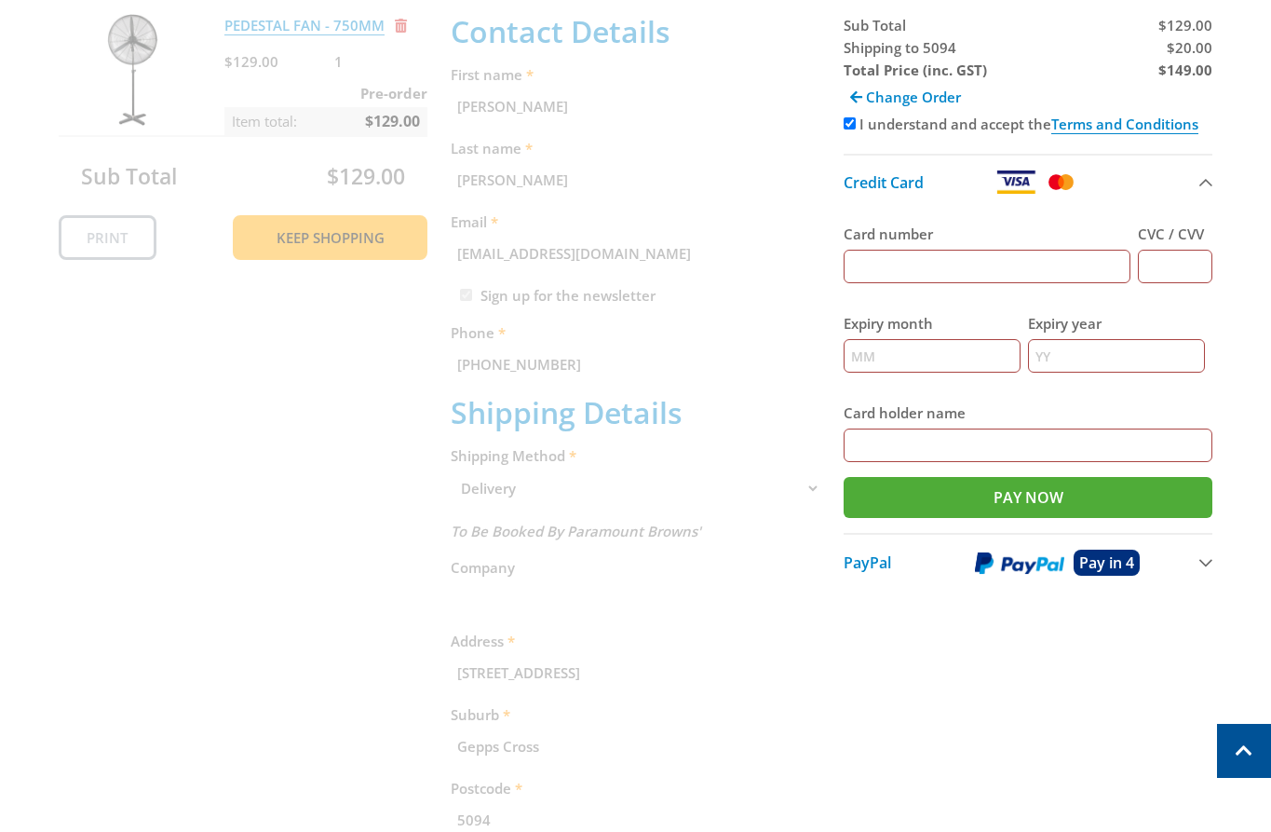
scroll to position [454, 0]
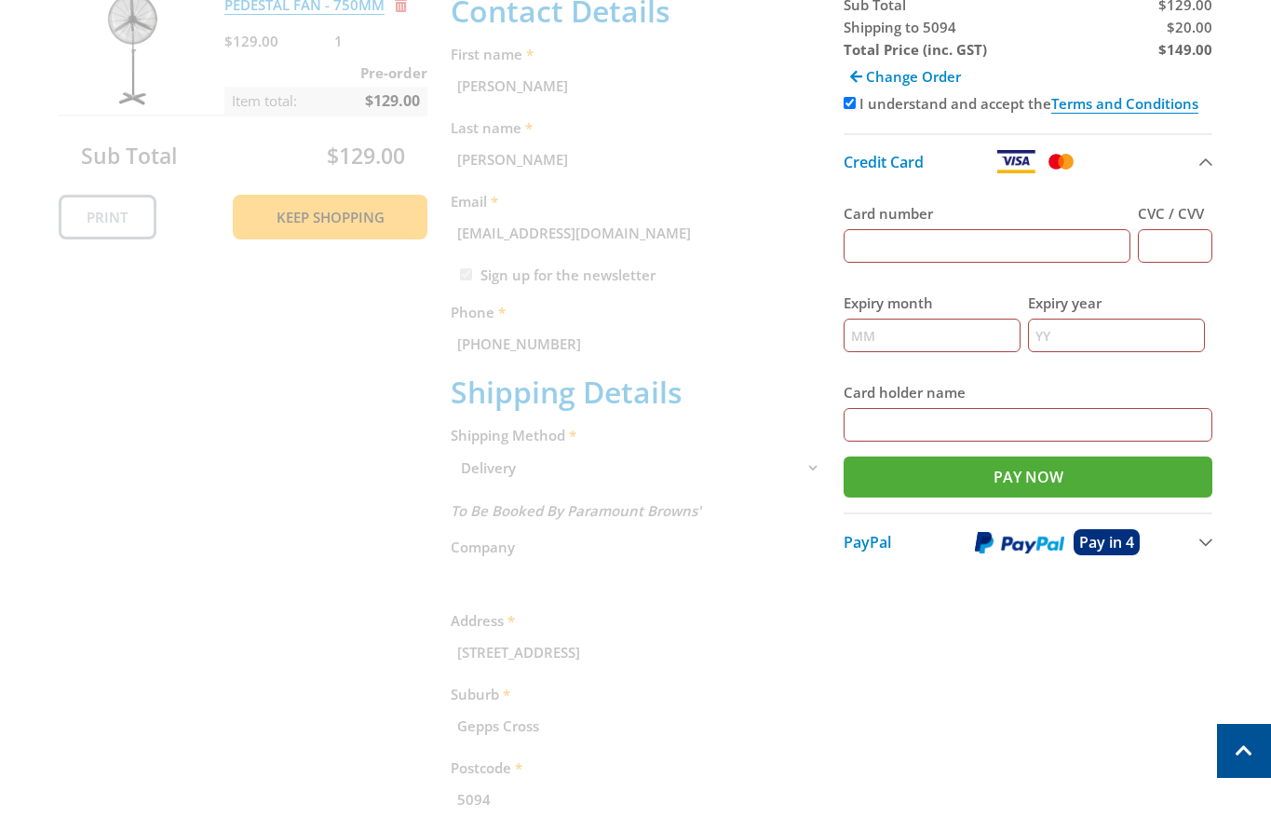
click at [988, 238] on input "Card number" at bounding box center [988, 246] width 288 height 34
type input "5454545454545454"
type input "123"
type input "12"
type input "2025"
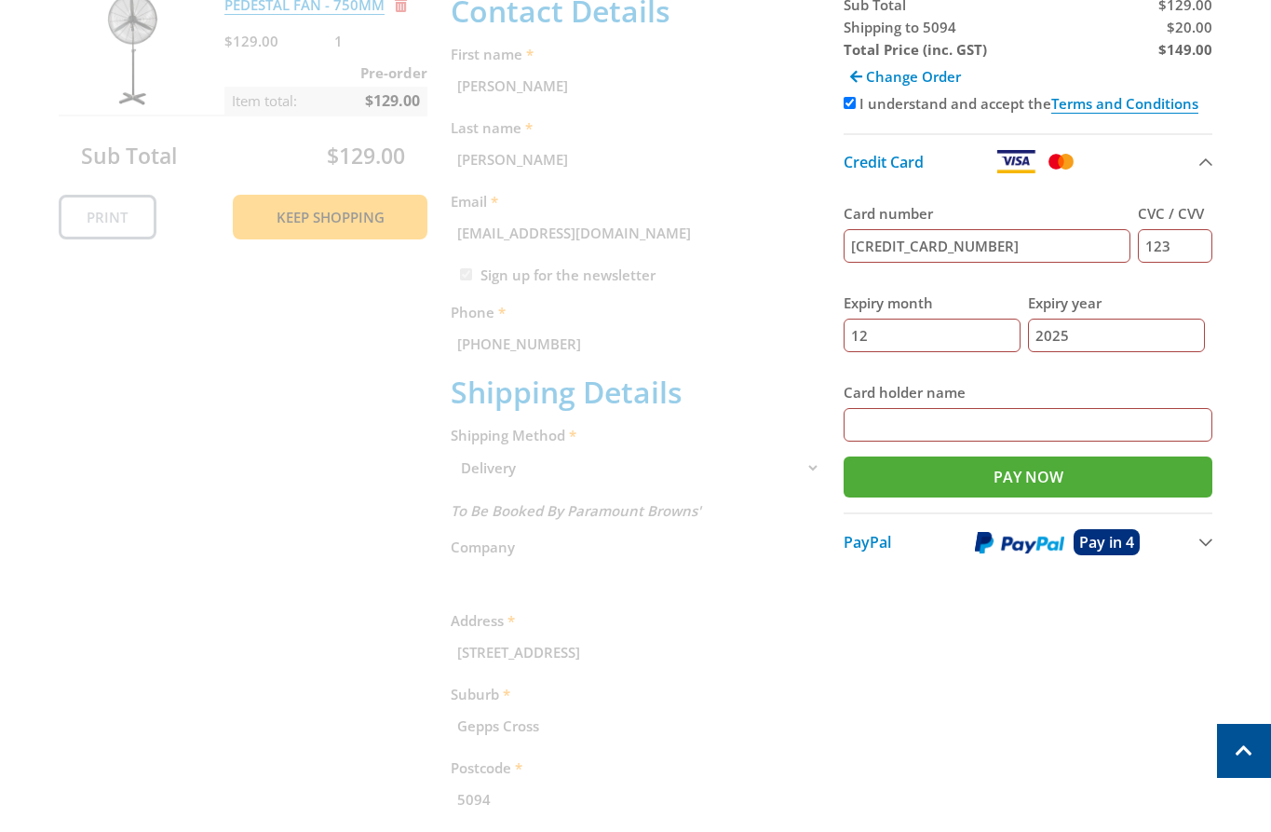
type input "[PERSON_NAME]"
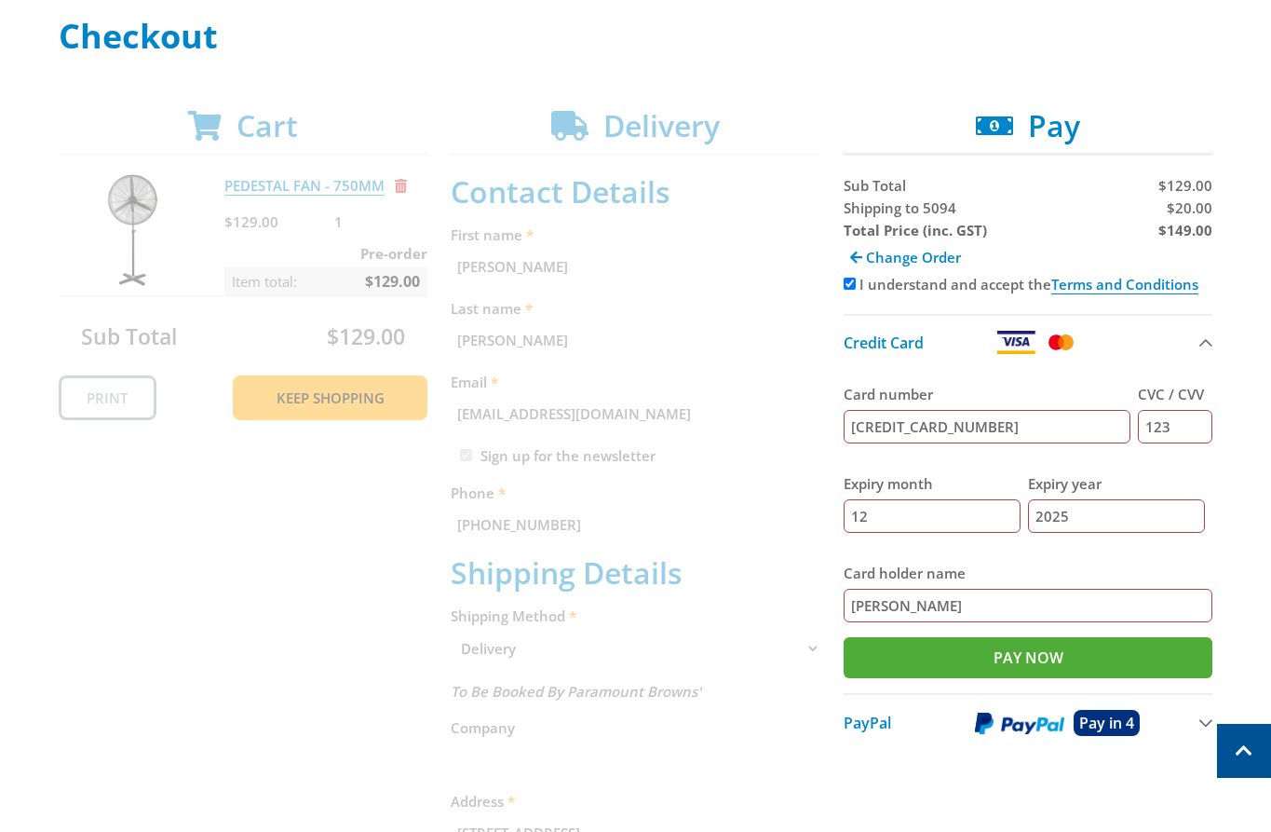
scroll to position [269, 0]
